Goal: Find specific page/section: Find specific page/section

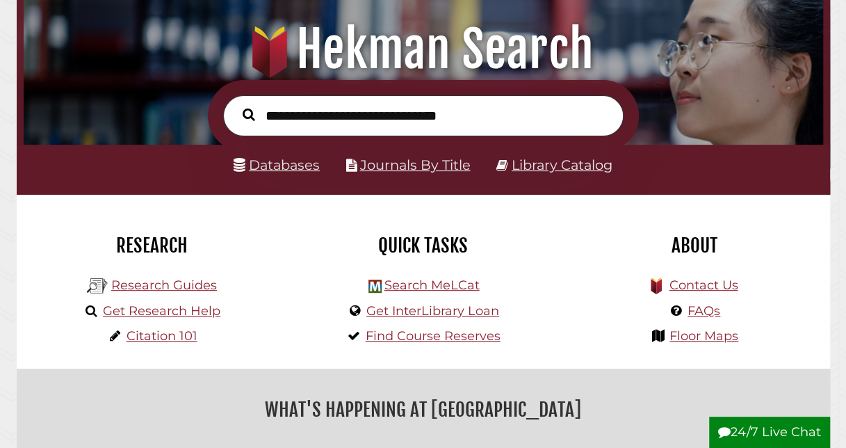
scroll to position [145, 0]
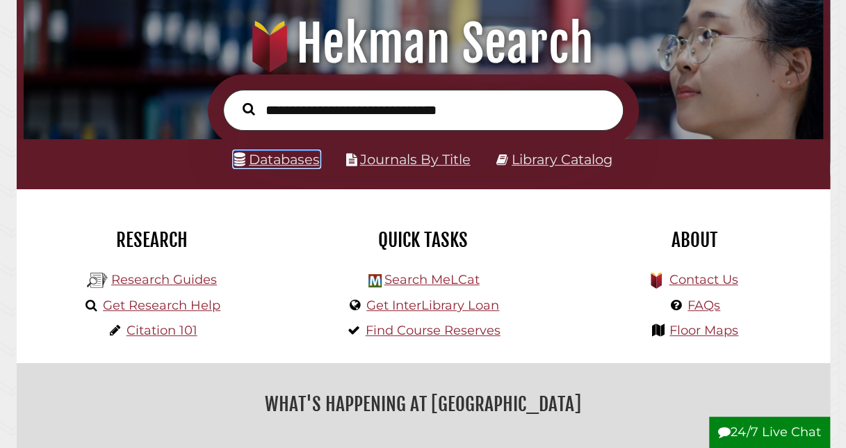
click at [281, 161] on link "Databases" at bounding box center [277, 159] width 86 height 17
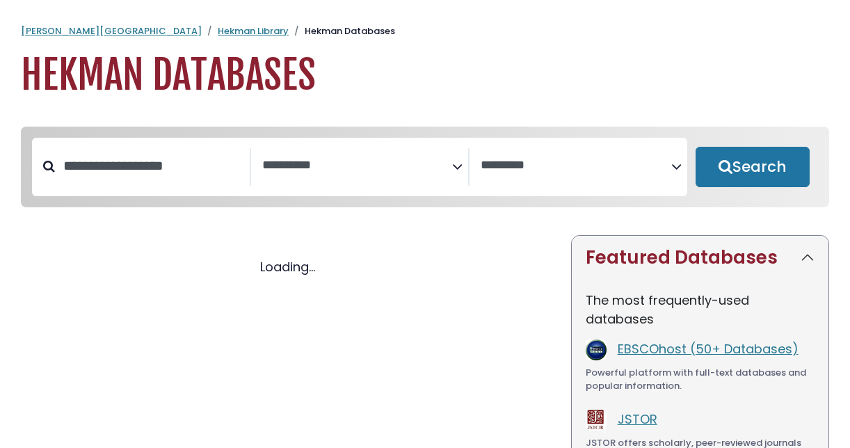
select select "Database Subject Filter"
select select "Database Vendors Filter"
select select "Database Subject Filter"
select select "Database Vendors Filter"
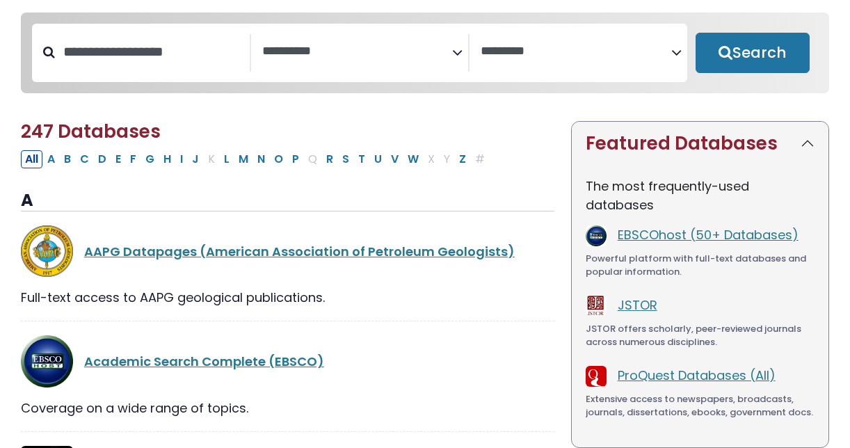
scroll to position [113, 0]
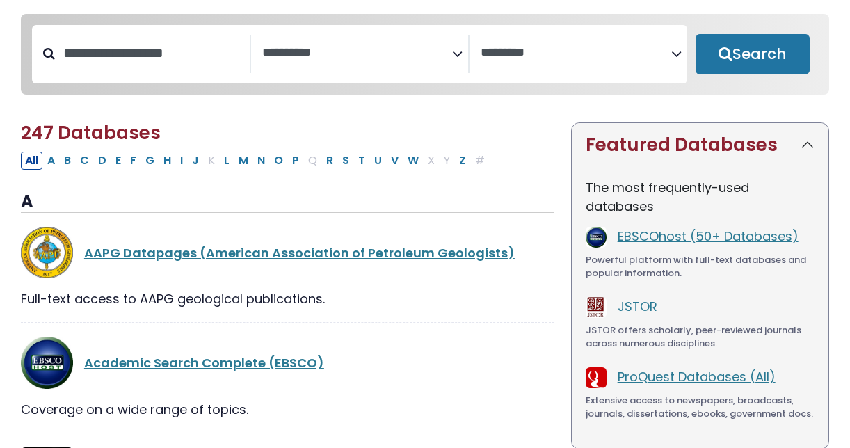
click at [453, 58] on icon "Search filters" at bounding box center [457, 51] width 10 height 21
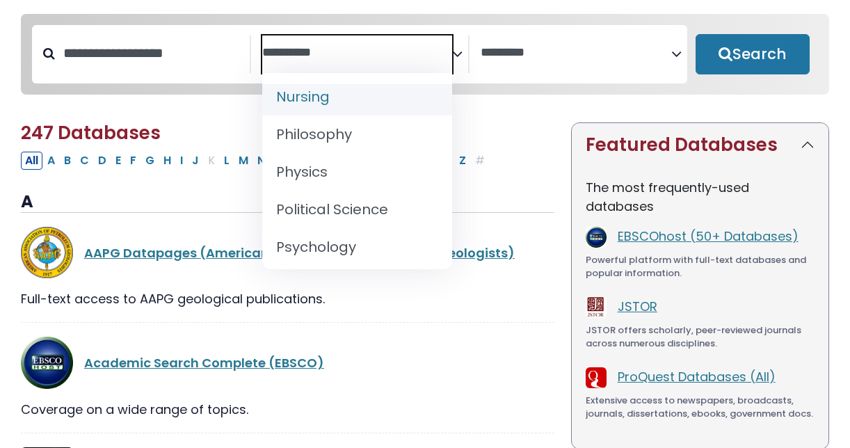
scroll to position [1203, 0]
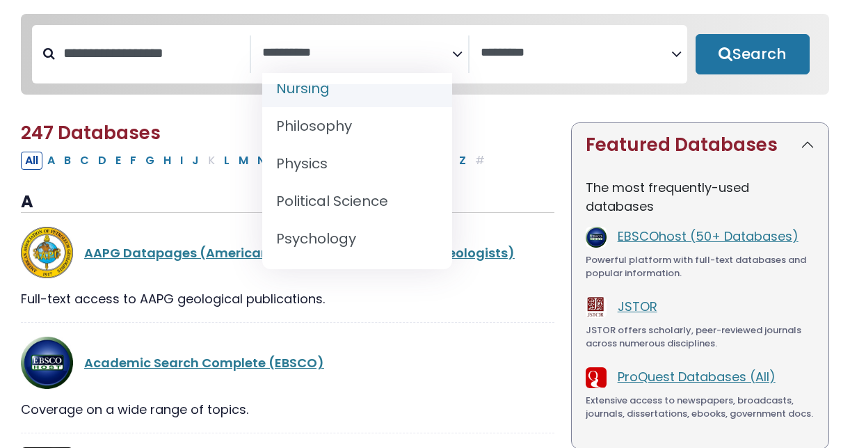
select select "*****"
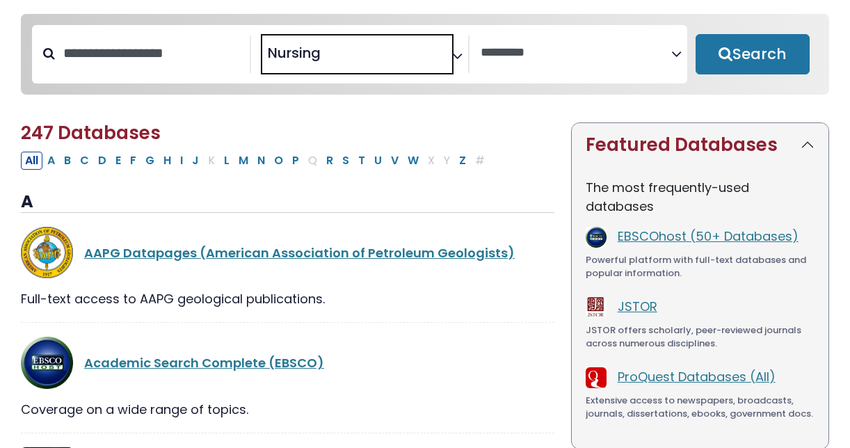
scroll to position [508, 0]
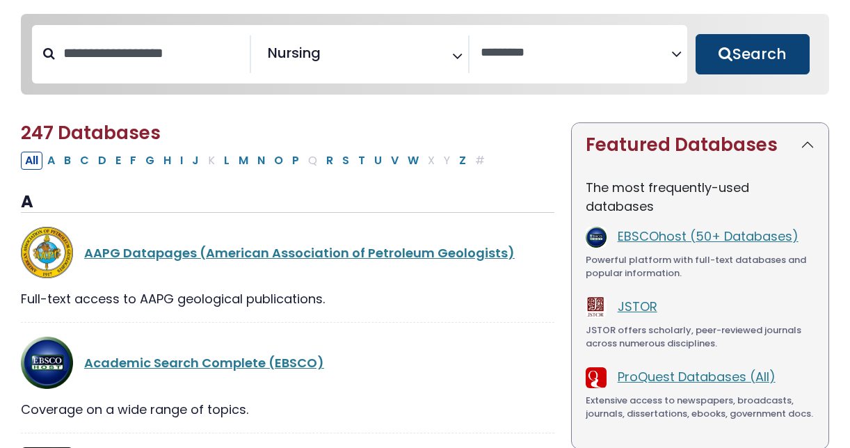
click at [775, 44] on button "Search" at bounding box center [752, 54] width 114 height 40
select select "Database Vendors Filter"
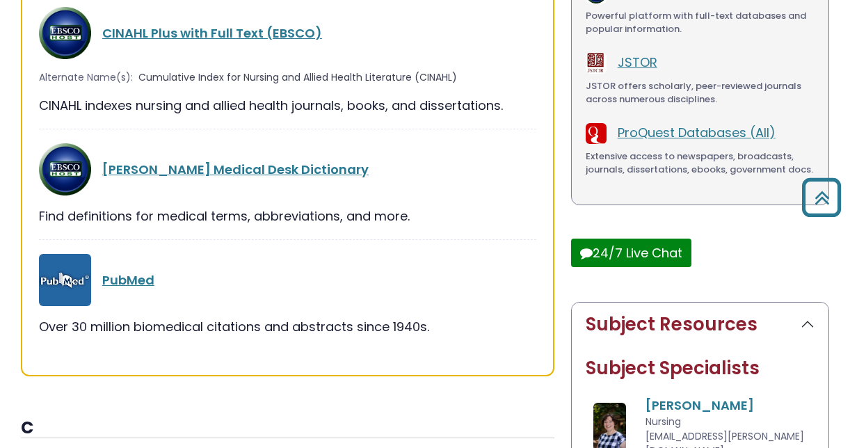
scroll to position [345, 0]
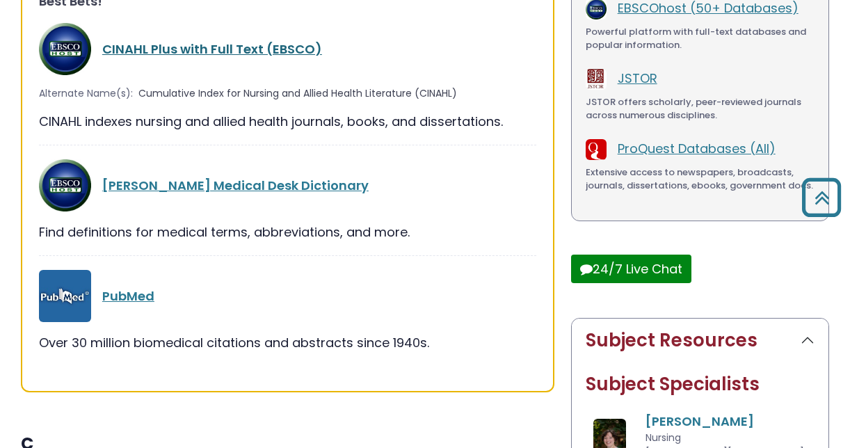
click at [241, 47] on link "CINAHL Plus with Full Text (EBSCO)" at bounding box center [212, 48] width 220 height 17
